Goal: Task Accomplishment & Management: Manage account settings

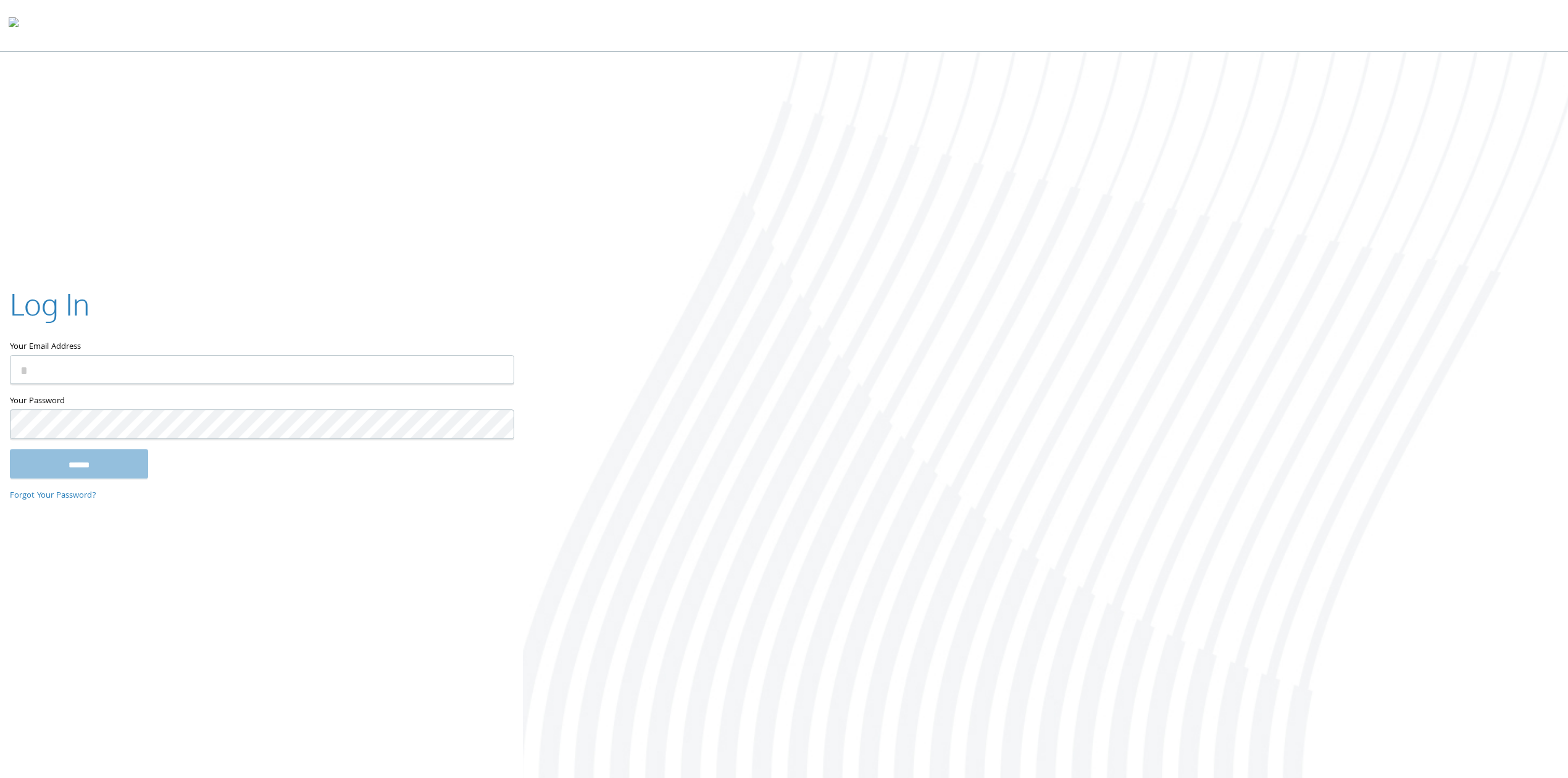
type input "**********"
click at [98, 474] on input "******" at bounding box center [79, 464] width 139 height 29
type input "**********"
click at [102, 465] on input "******" at bounding box center [79, 464] width 139 height 29
